Goal: Task Accomplishment & Management: Manage account settings

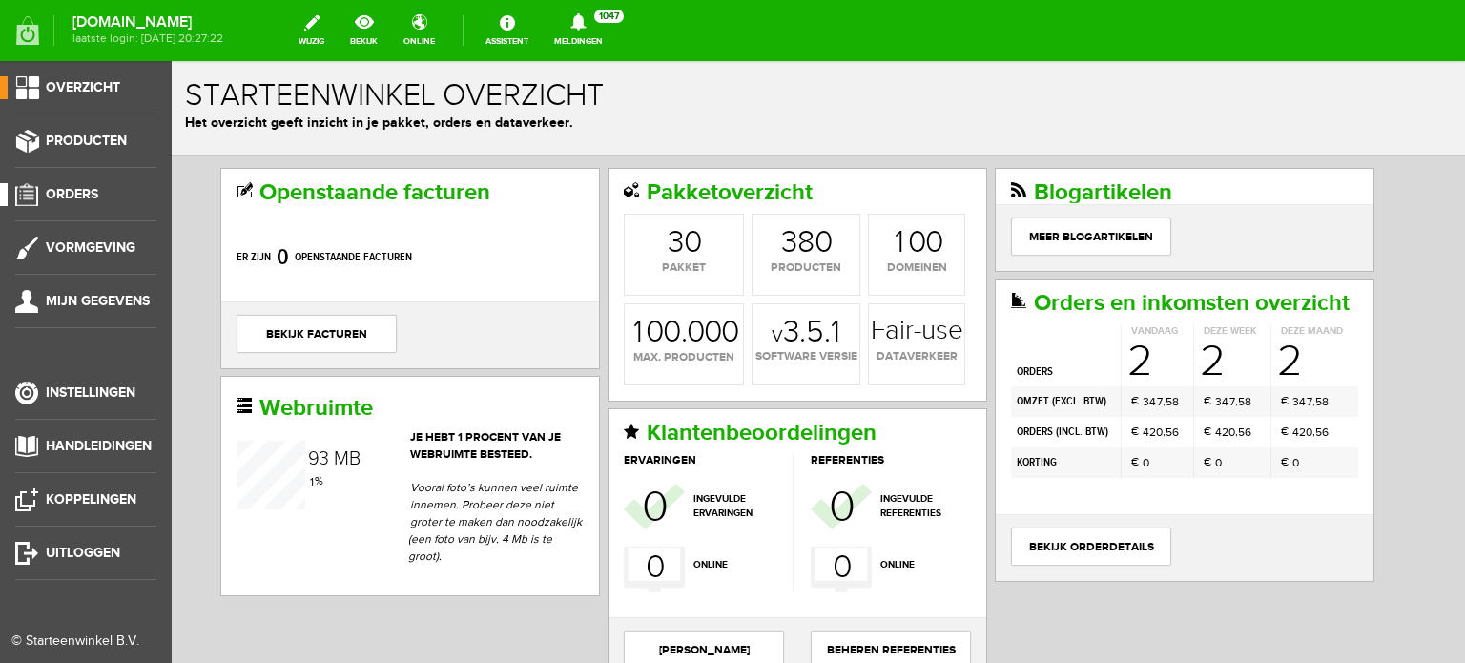
click at [99, 189] on link "Orders" at bounding box center [78, 194] width 156 height 23
click at [72, 188] on span "Orders" at bounding box center [72, 194] width 52 height 16
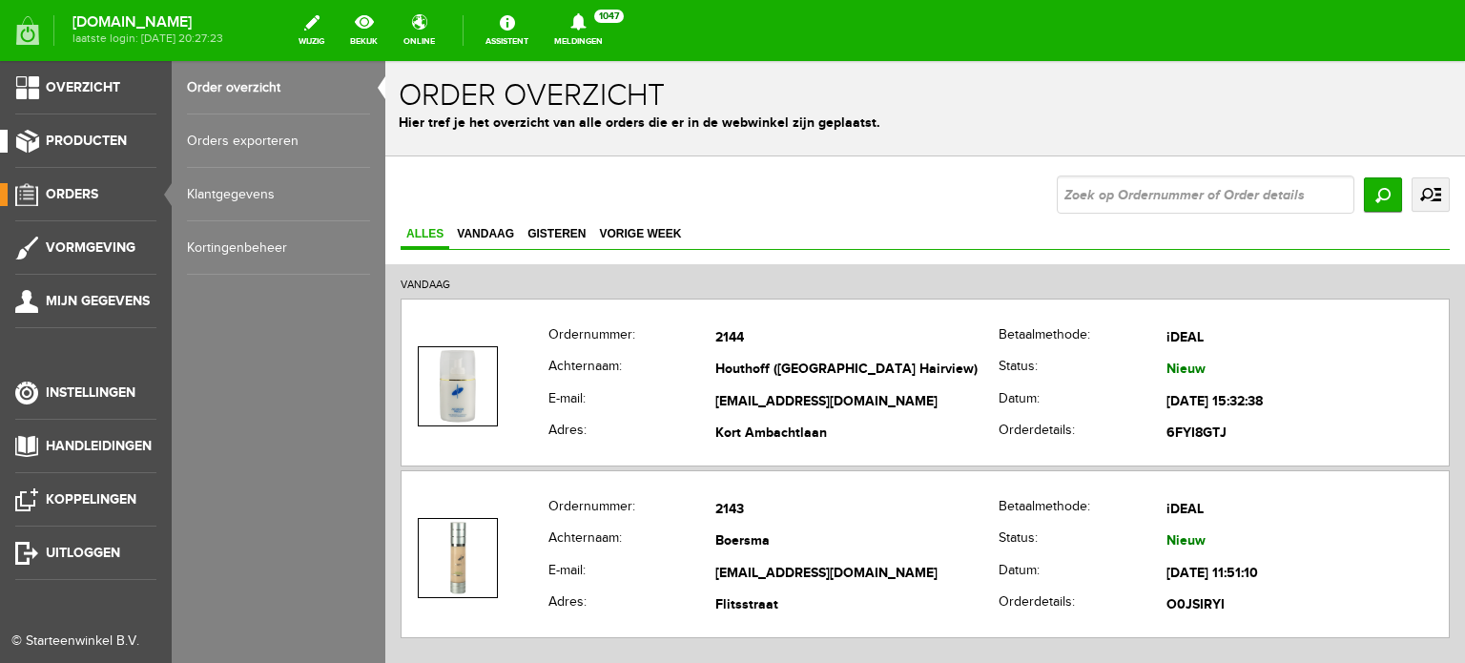
click at [95, 145] on span "Producten" at bounding box center [86, 141] width 81 height 16
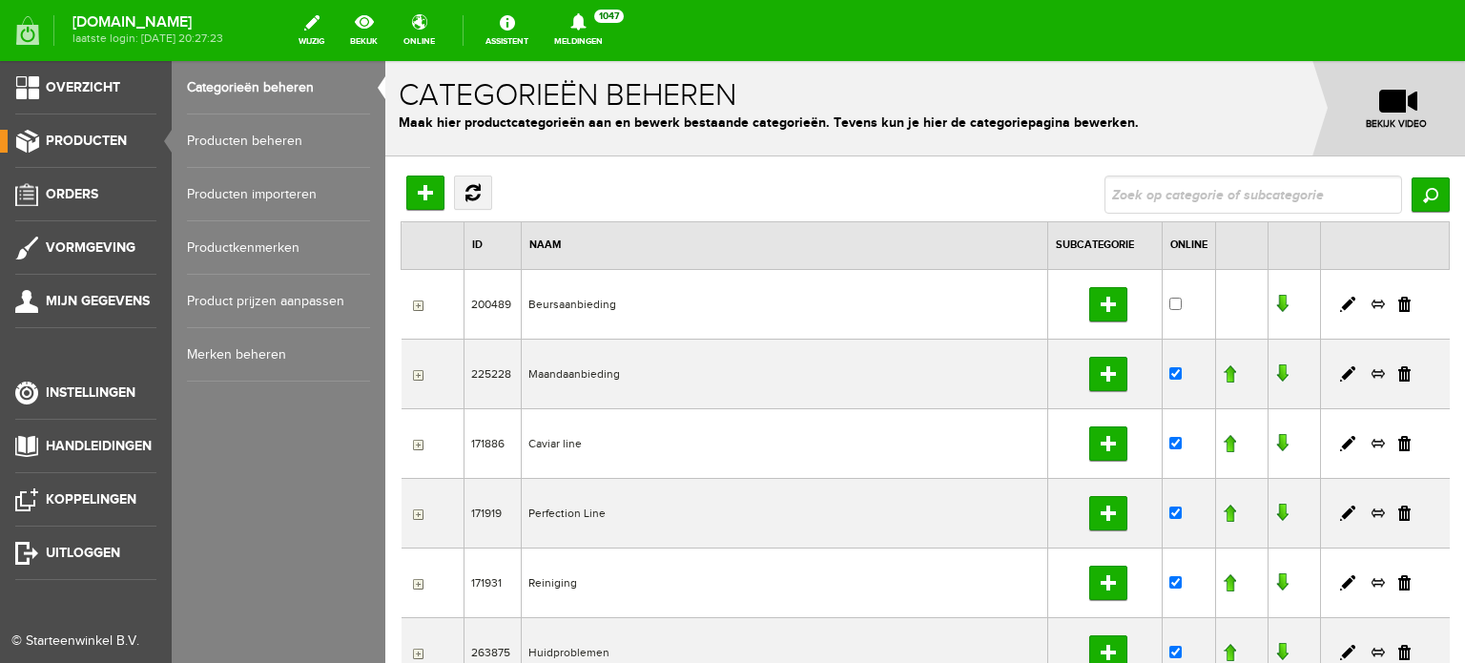
click at [219, 141] on link "Producten beheren" at bounding box center [278, 140] width 183 height 53
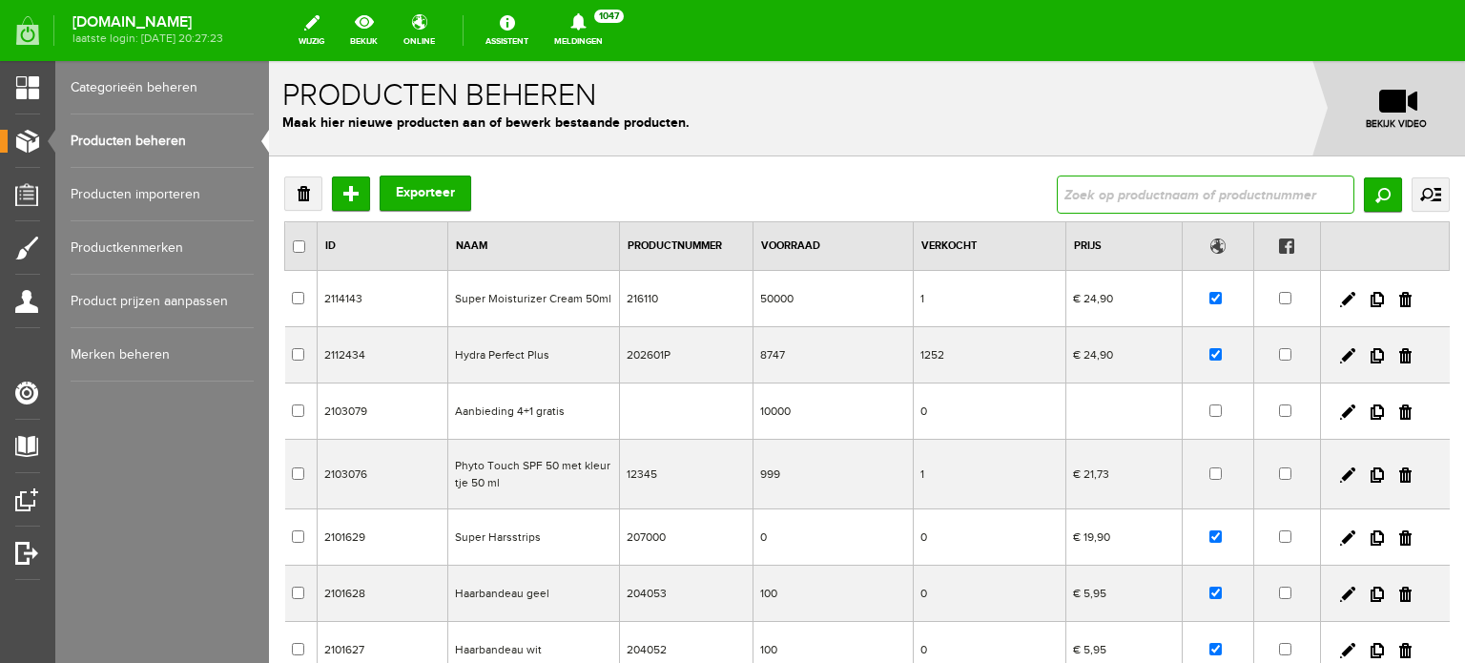
click at [1071, 192] on input "text" at bounding box center [1204, 194] width 297 height 38
type input "fabulous eye cream"
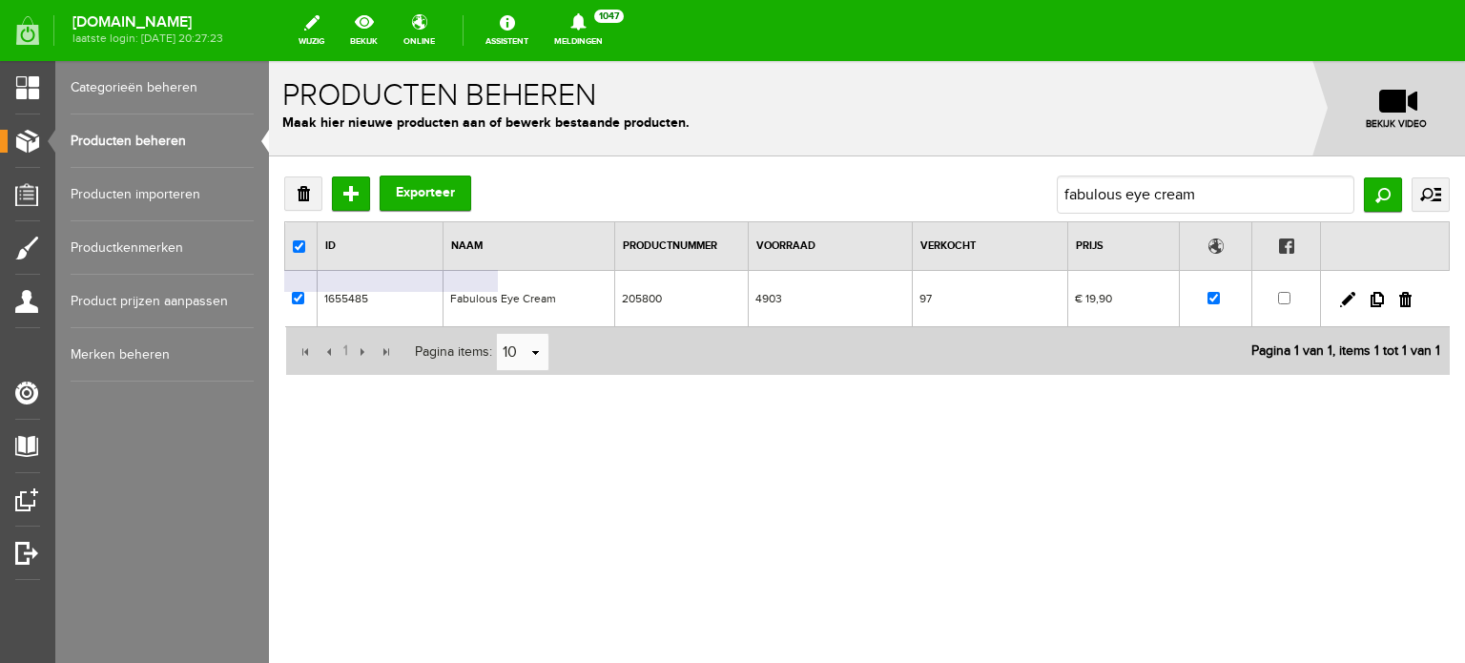
click at [502, 297] on td "Fabulous Eye Cream" at bounding box center [529, 299] width 172 height 56
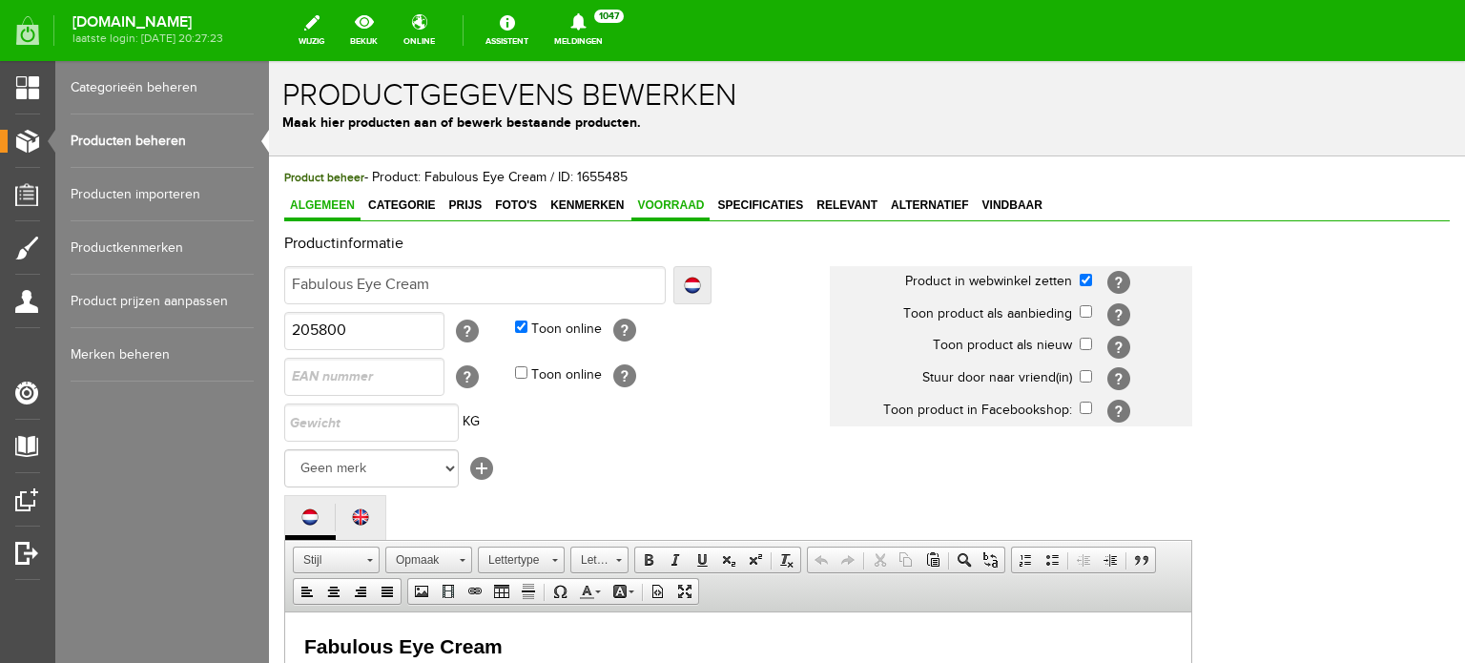
click at [662, 195] on link "Voorraad" at bounding box center [670, 207] width 78 height 28
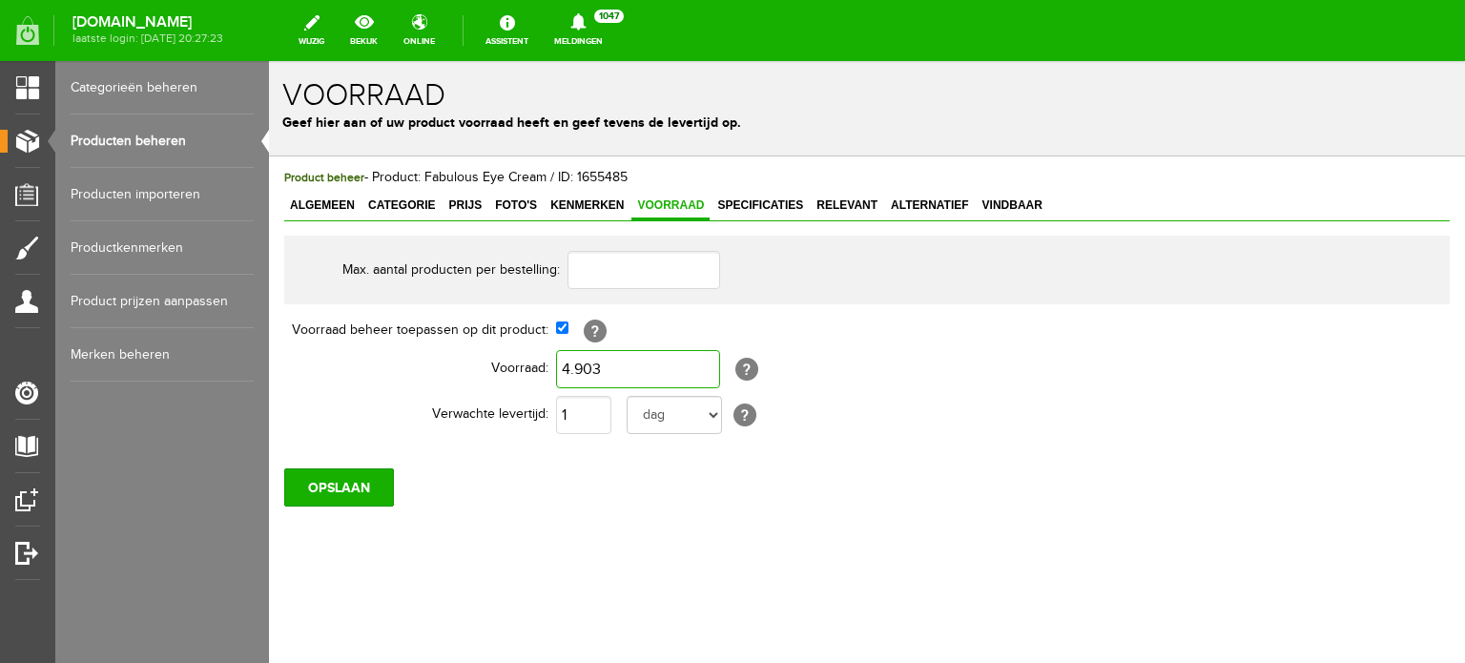
type input "4903"
click at [603, 368] on input "4903" at bounding box center [638, 369] width 164 height 38
type input "0"
click at [366, 477] on input "OPSLAAN" at bounding box center [339, 487] width 110 height 38
